Goal: Transaction & Acquisition: Book appointment/travel/reservation

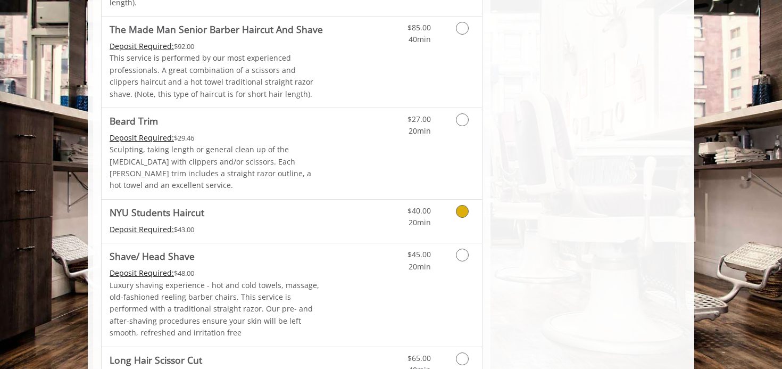
click at [358, 200] on link "Discounted Price" at bounding box center [354, 221] width 63 height 43
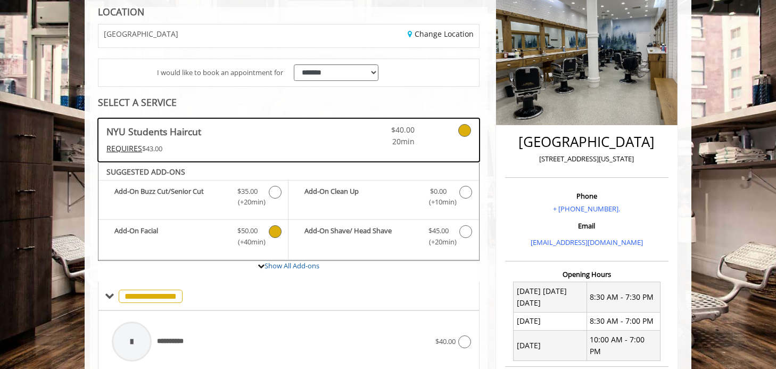
scroll to position [148, 0]
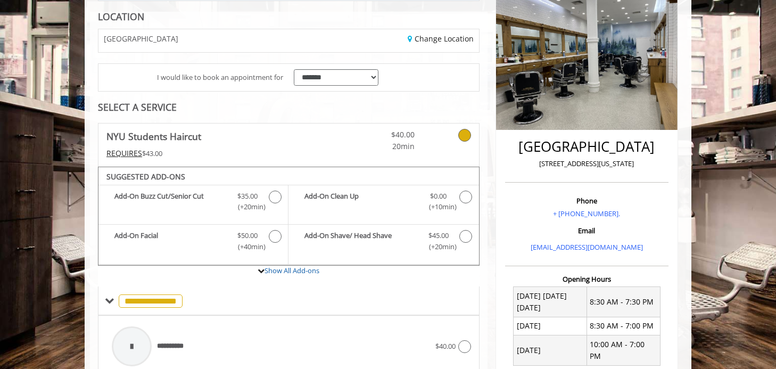
click at [266, 105] on div "SELECT A SERVICE" at bounding box center [288, 107] width 381 height 10
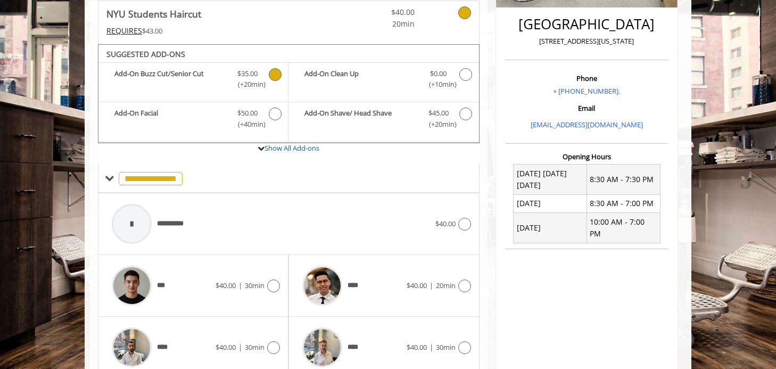
scroll to position [293, 0]
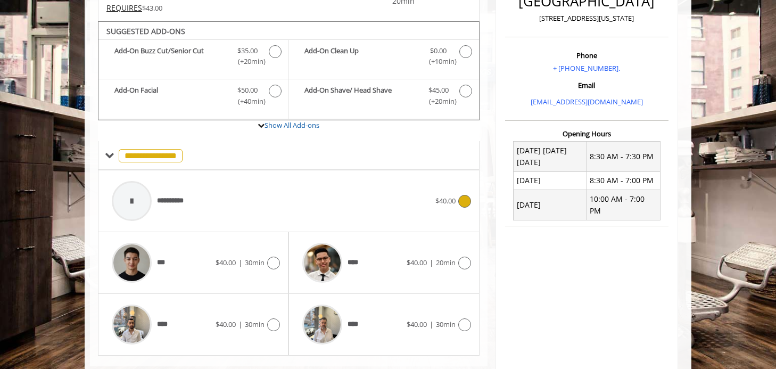
click at [285, 206] on div "**********" at bounding box center [270, 201] width 329 height 51
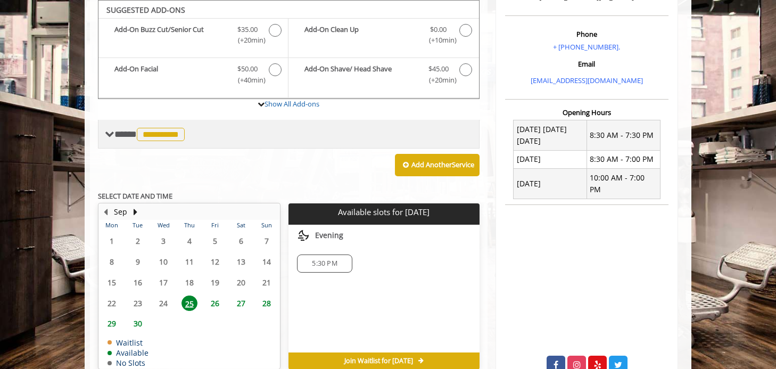
scroll to position [315, 0]
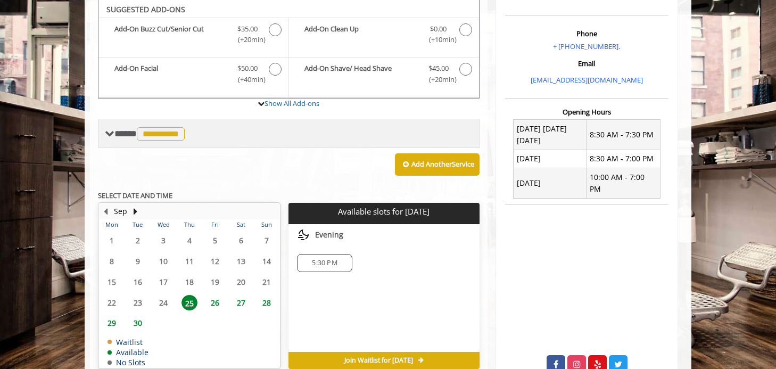
click at [172, 130] on span "**********" at bounding box center [161, 133] width 48 height 13
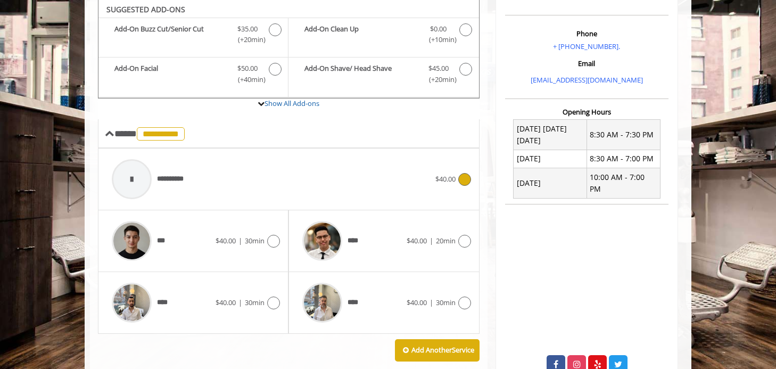
click at [305, 173] on div "**********" at bounding box center [270, 179] width 329 height 51
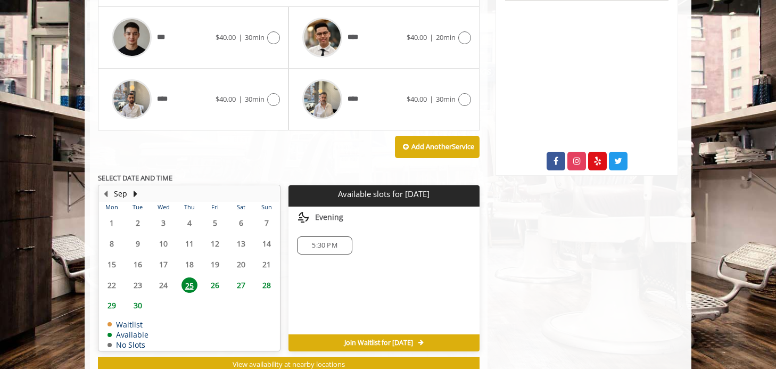
scroll to position [553, 0]
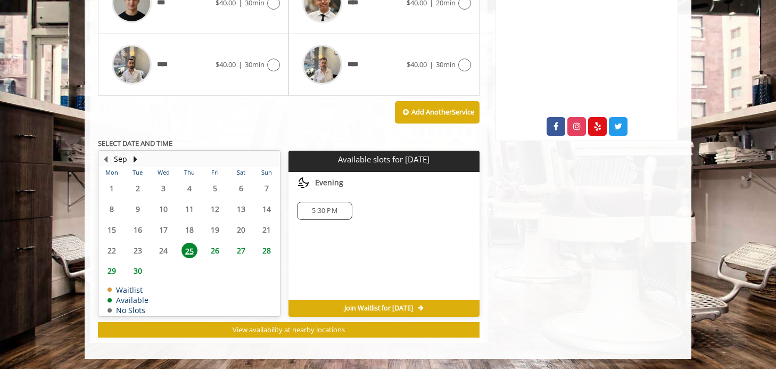
click at [191, 247] on span "25" at bounding box center [189, 250] width 16 height 15
click at [323, 206] on span "5:30 PM" at bounding box center [324, 210] width 25 height 9
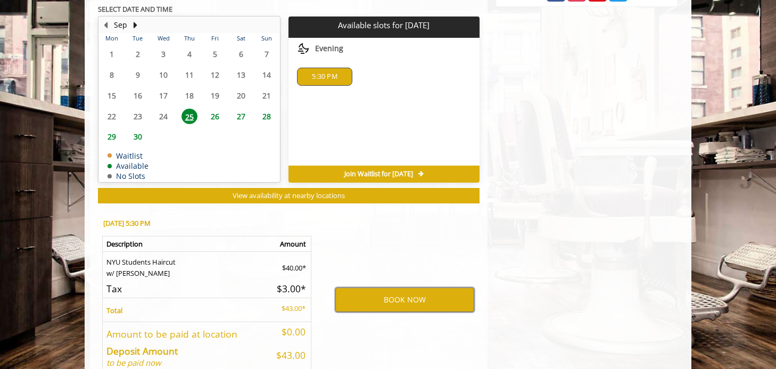
scroll to position [674, 0]
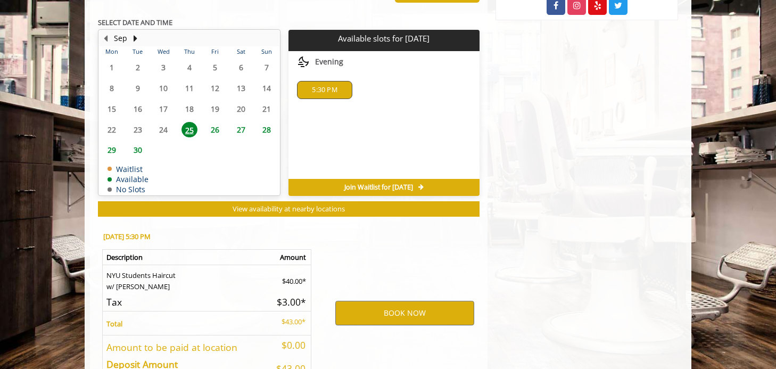
click at [215, 128] on span "26" at bounding box center [215, 129] width 16 height 15
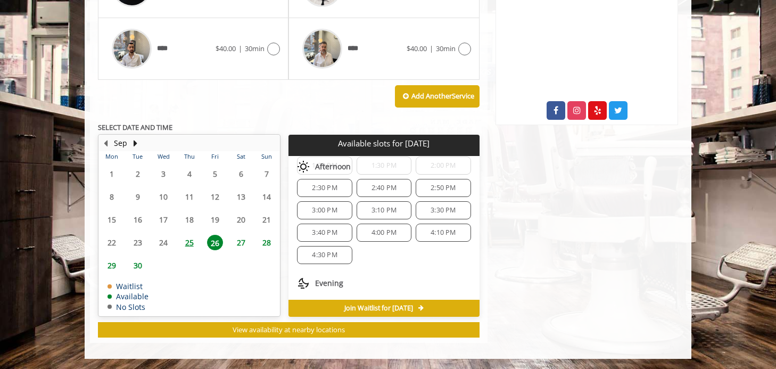
scroll to position [154, 0]
click at [188, 238] on span "25" at bounding box center [189, 242] width 16 height 15
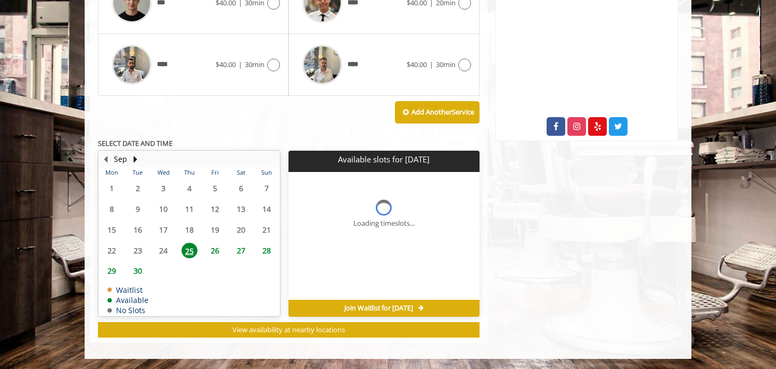
scroll to position [0, 0]
